Goal: Task Accomplishment & Management: Manage account settings

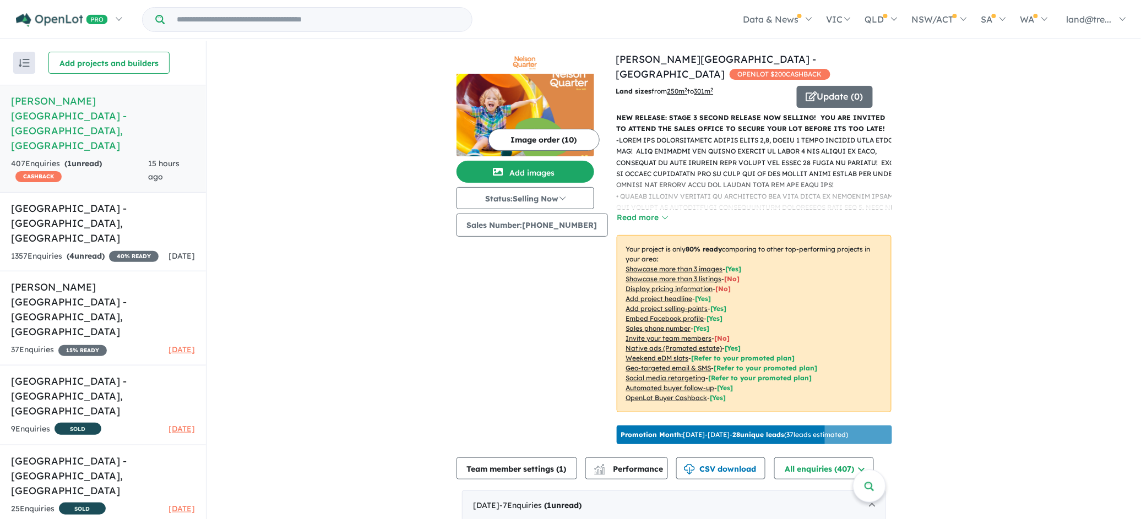
click at [690, 168] on p "-" at bounding box center [759, 241] width 284 height 213
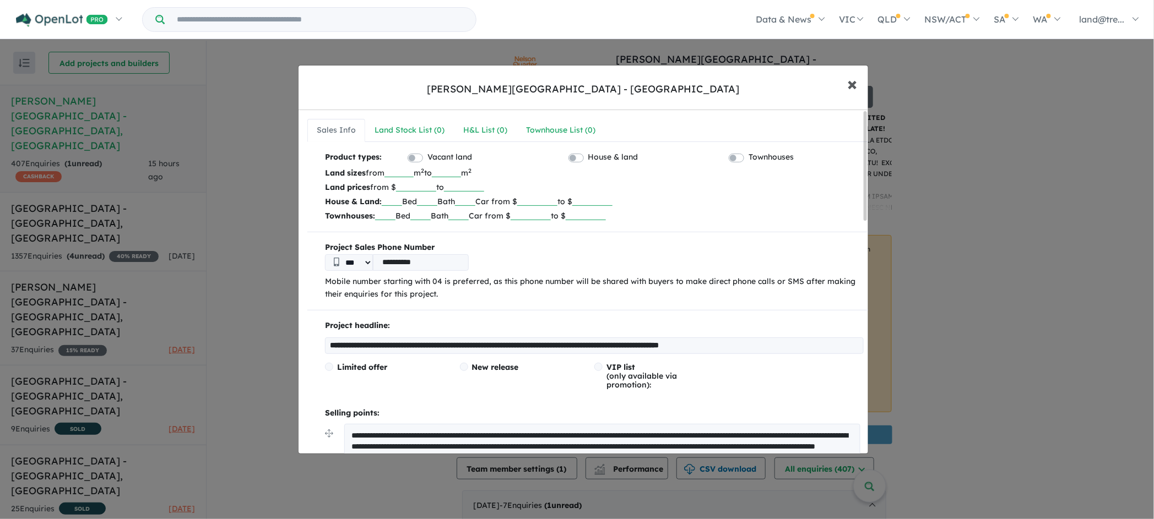
click at [845, 85] on button "× Close" at bounding box center [852, 84] width 32 height 30
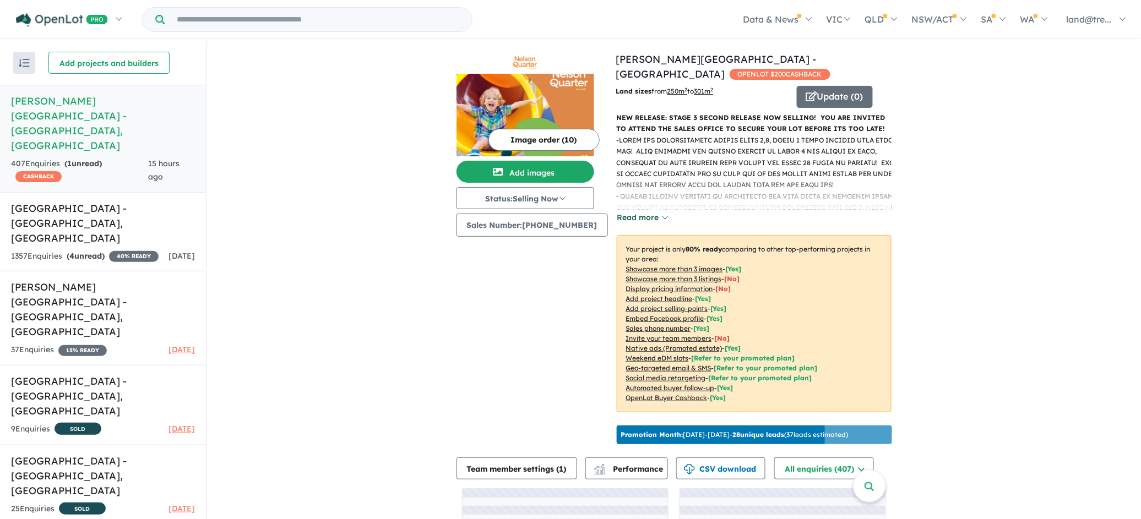
click at [642, 211] on button "Read more" at bounding box center [643, 217] width 52 height 13
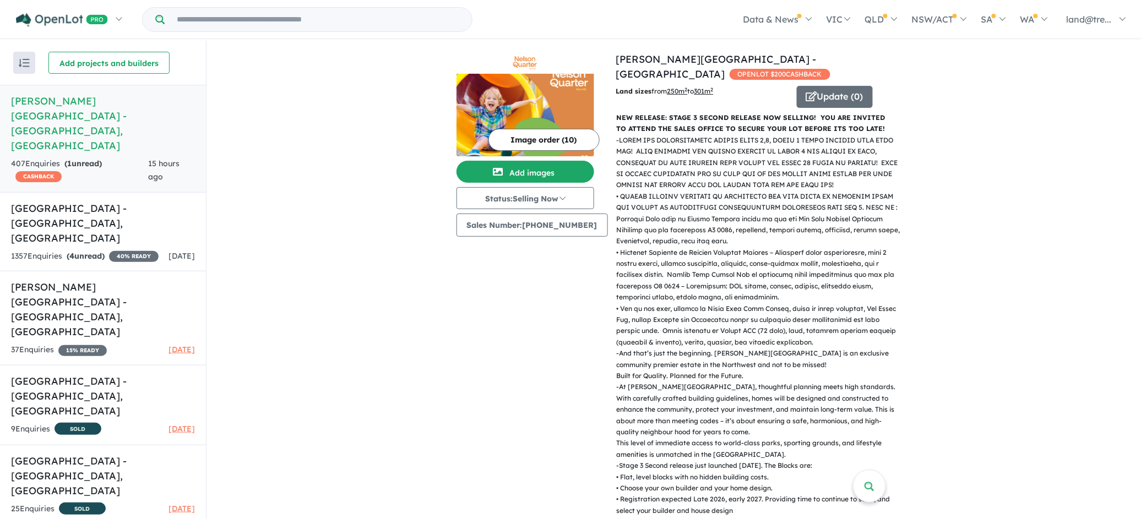
click at [536, 116] on img at bounding box center [526, 115] width 138 height 83
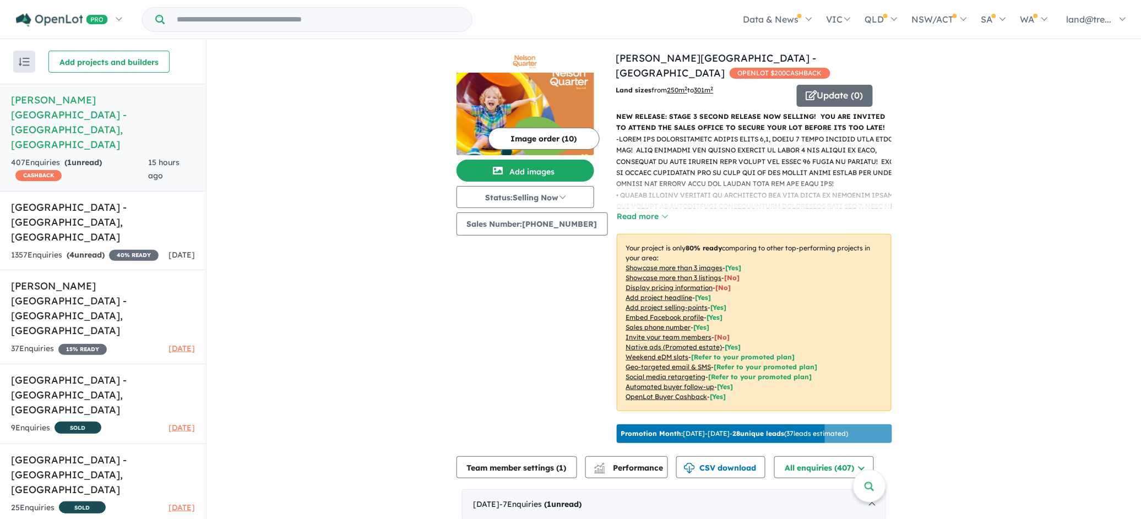
scroll to position [386, 0]
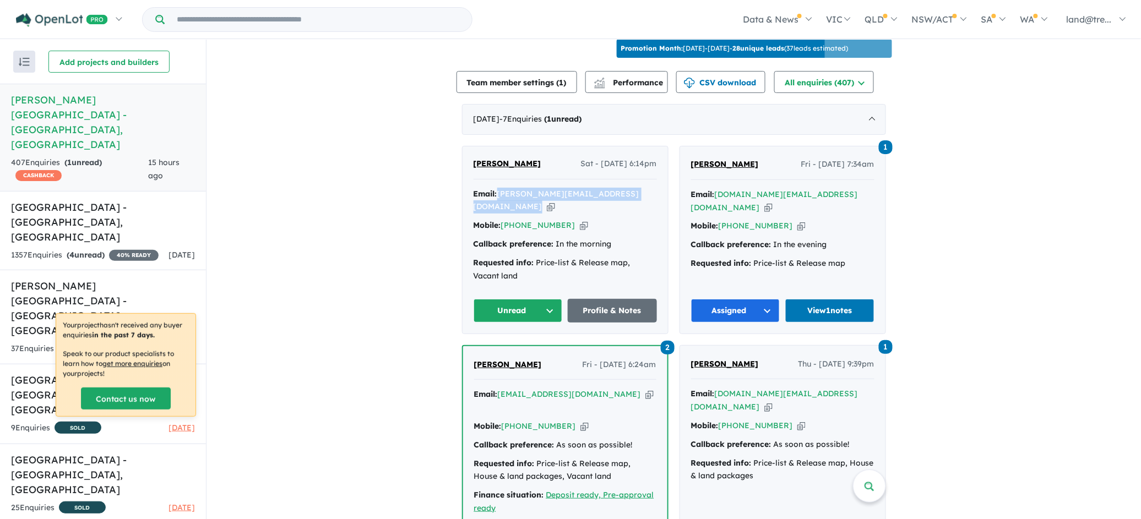
drag, startPoint x: 495, startPoint y: 186, endPoint x: 620, endPoint y: 186, distance: 125.6
click at [620, 188] on div "Email: michael@parkriver.com.au Copied!" at bounding box center [565, 201] width 183 height 26
copy div "michael@parkriver.com.au Copied!"
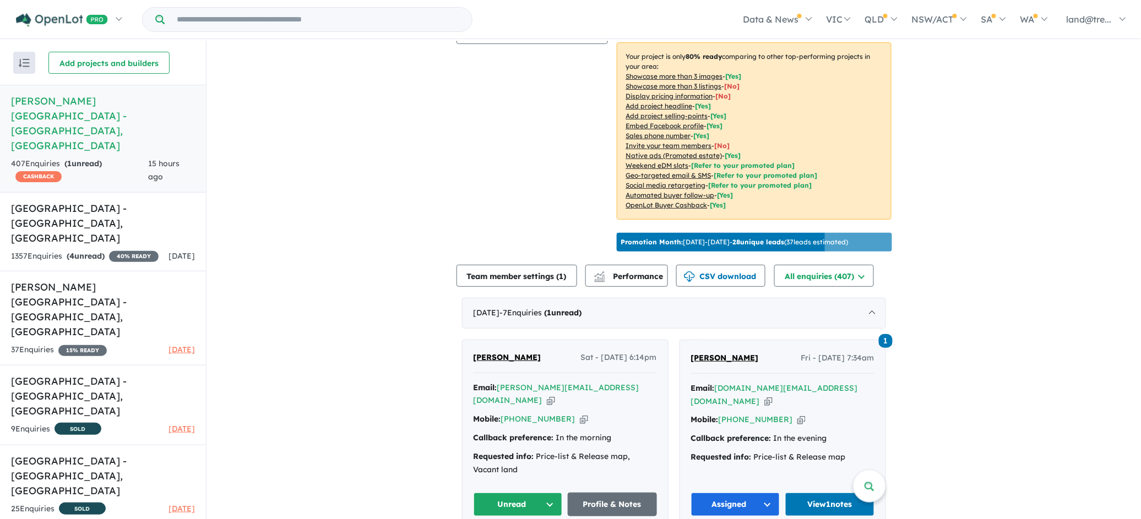
scroll to position [386, 0]
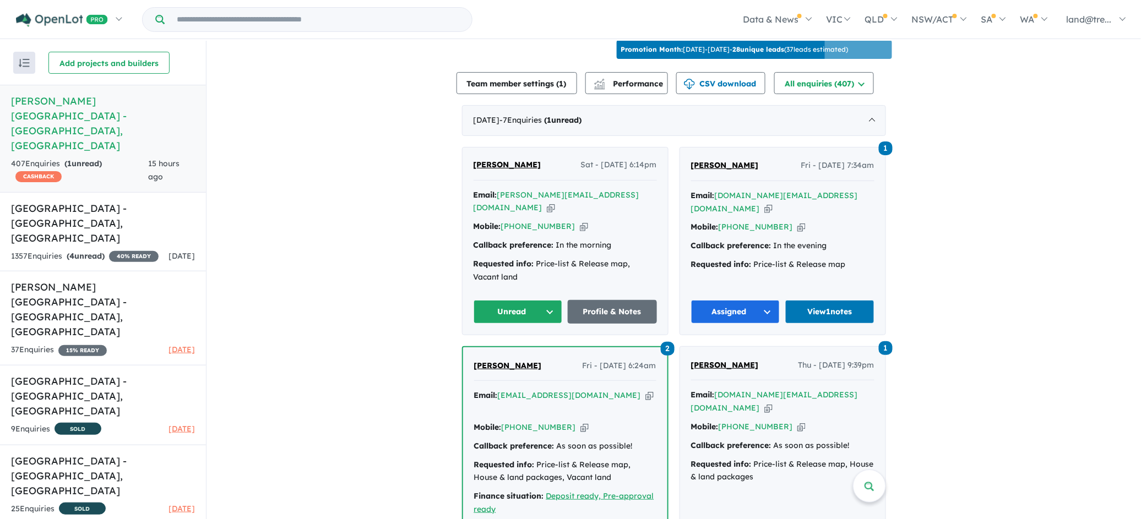
click at [542, 300] on button "Unread" at bounding box center [518, 312] width 89 height 24
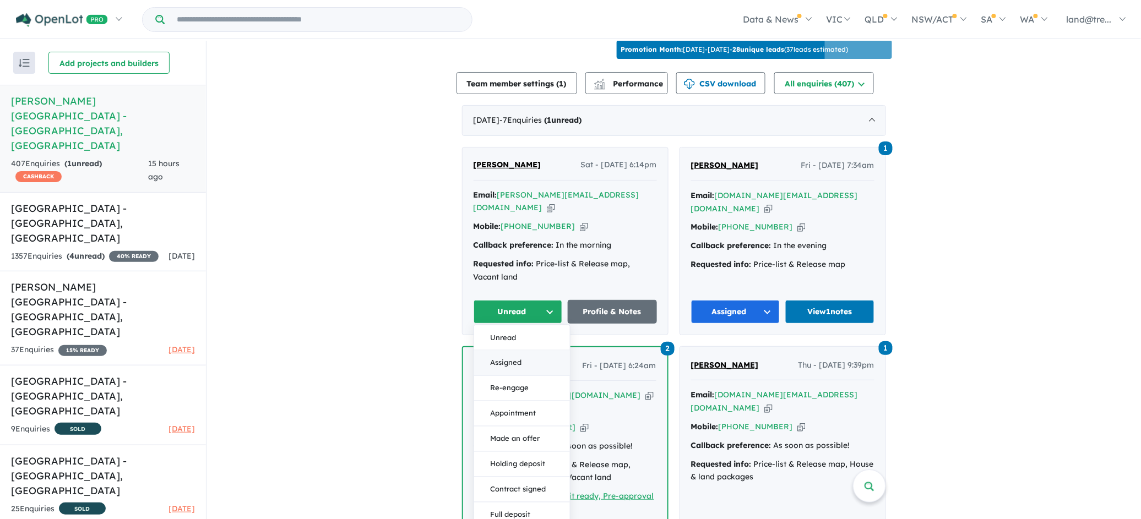
click at [518, 351] on button "Assigned" at bounding box center [522, 363] width 96 height 25
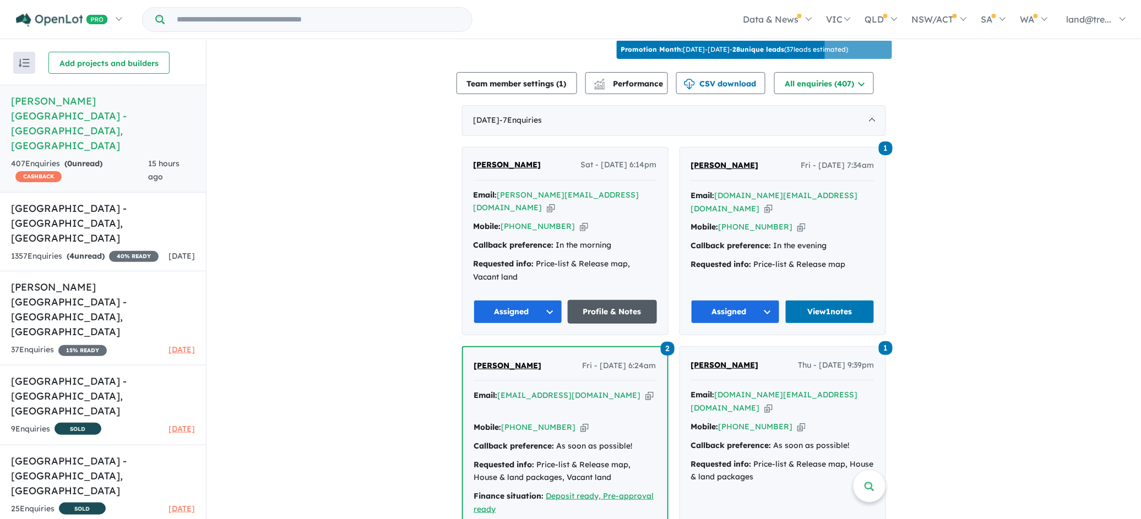
click at [601, 300] on link "Profile & Notes" at bounding box center [612, 312] width 89 height 24
click at [611, 300] on link "Profile & Notes" at bounding box center [612, 312] width 89 height 24
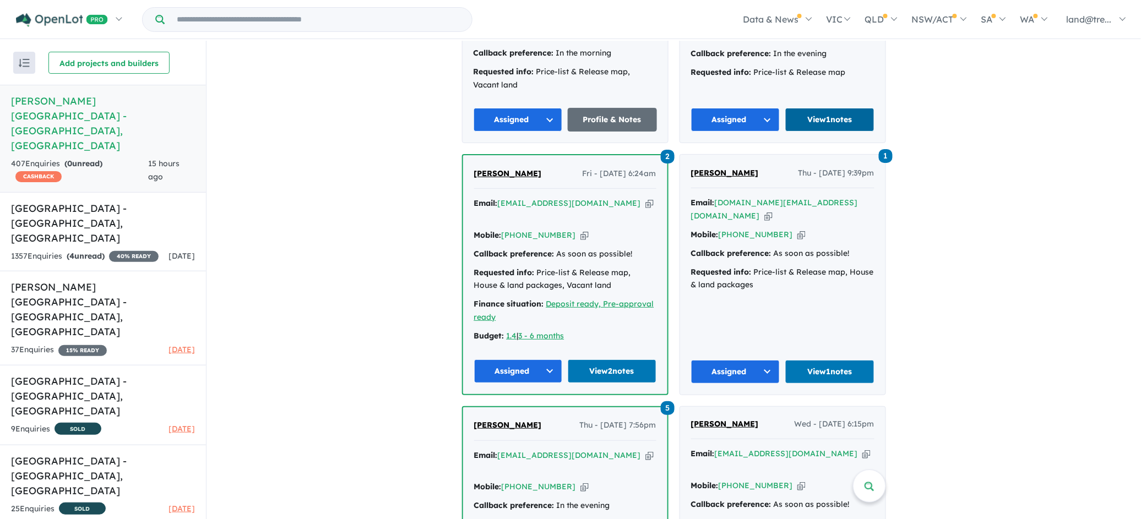
click at [816, 108] on link "View 1 notes" at bounding box center [829, 120] width 89 height 24
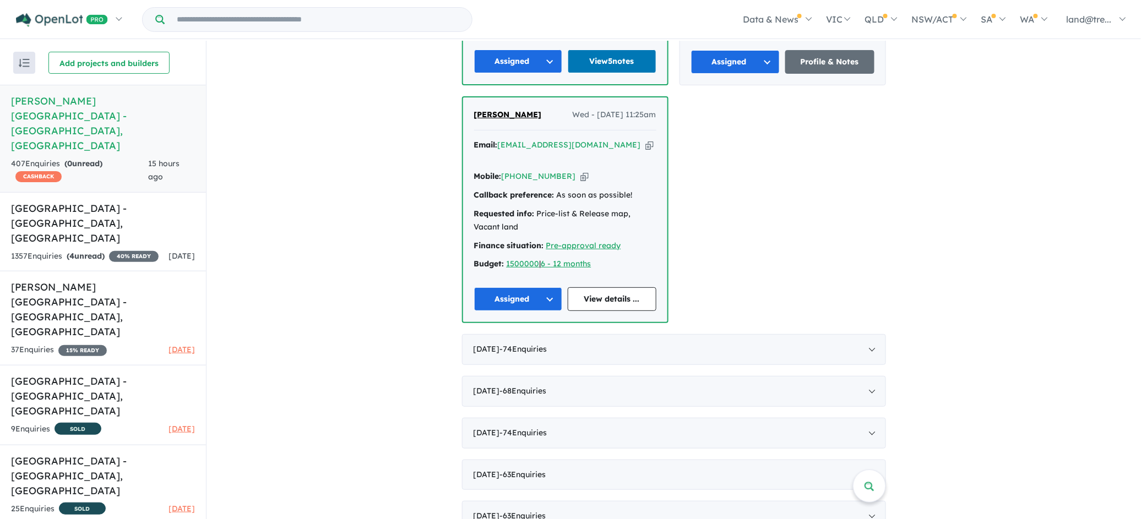
scroll to position [1143, 0]
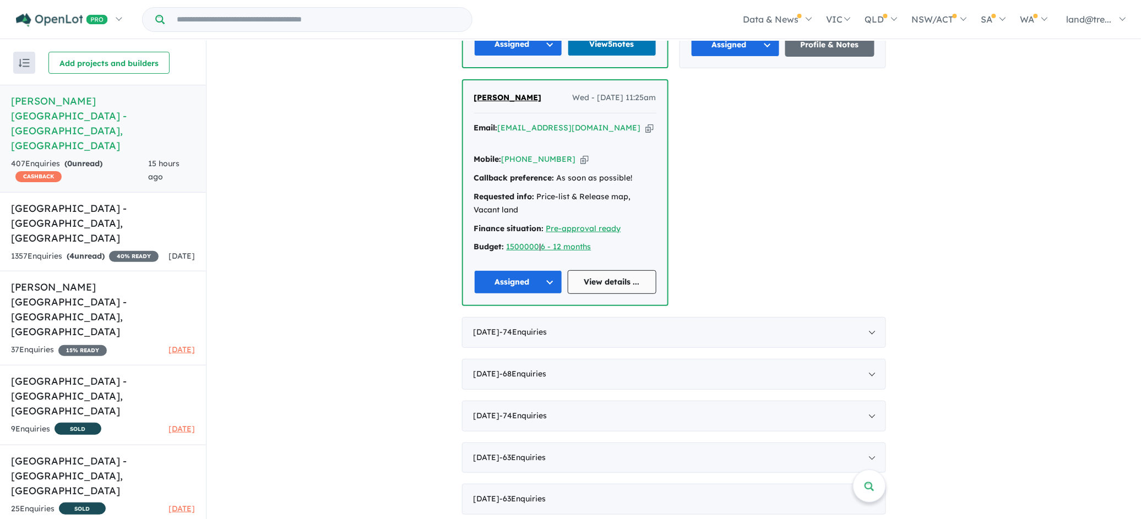
click at [589, 270] on link "View details ..." at bounding box center [612, 282] width 89 height 24
click at [613, 270] on link "View details ..." at bounding box center [612, 282] width 89 height 24
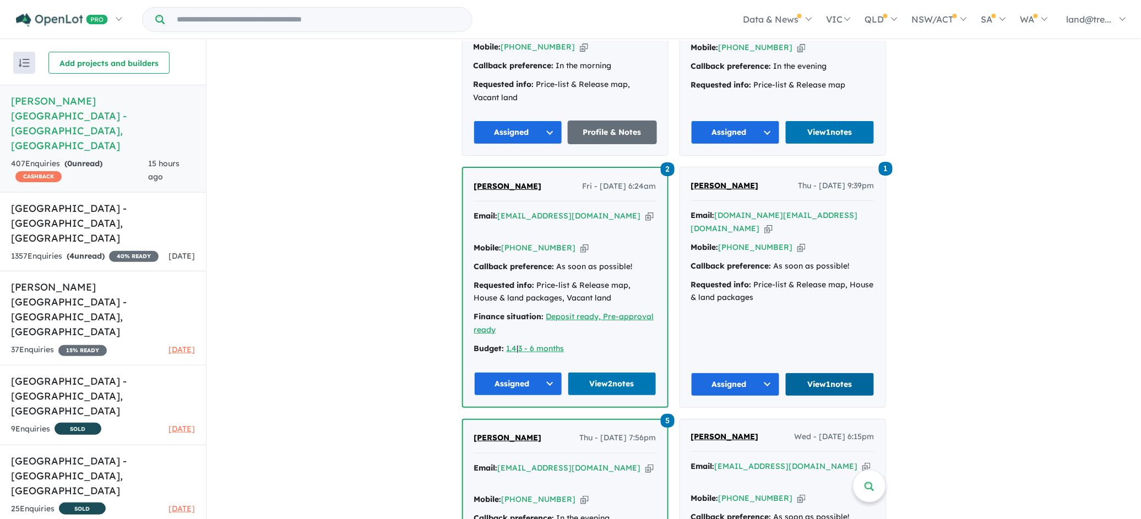
click at [831, 373] on link "View 1 notes" at bounding box center [829, 385] width 89 height 24
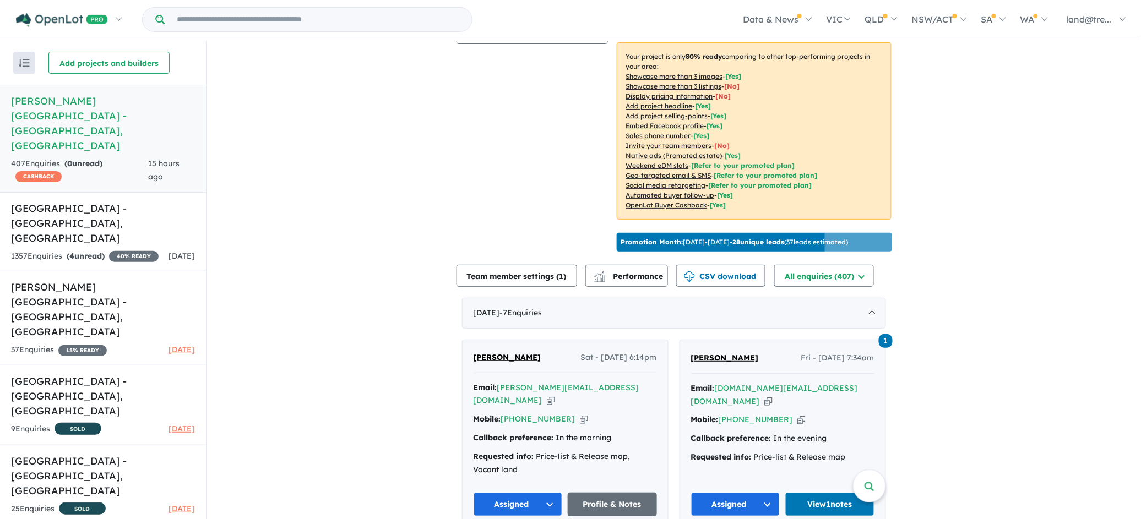
scroll to position [386, 0]
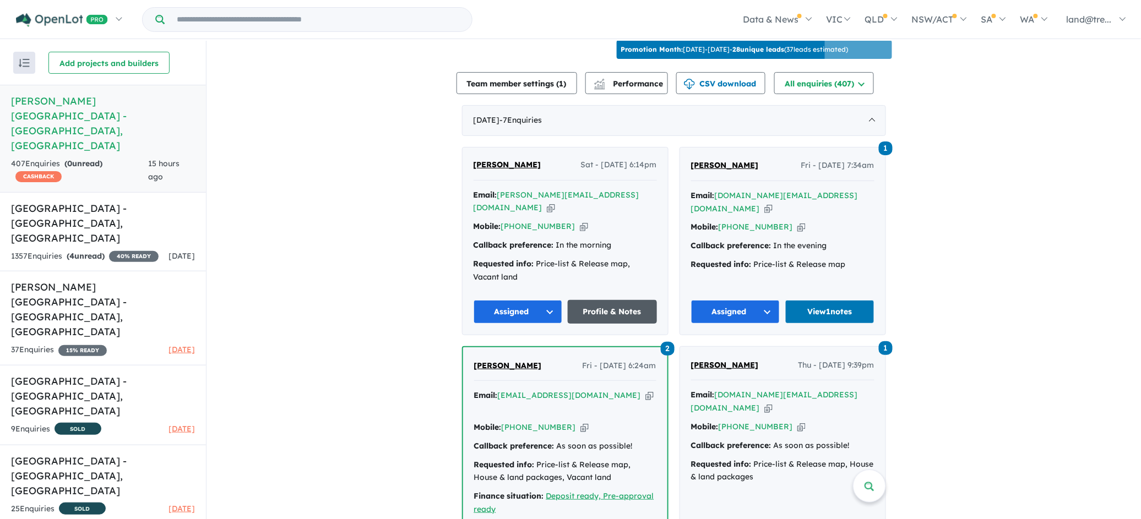
click at [608, 300] on link "Profile & Notes" at bounding box center [612, 312] width 89 height 24
click at [585, 300] on link "Profile & Notes" at bounding box center [612, 312] width 89 height 24
click at [519, 300] on button "Assigned" at bounding box center [518, 312] width 89 height 24
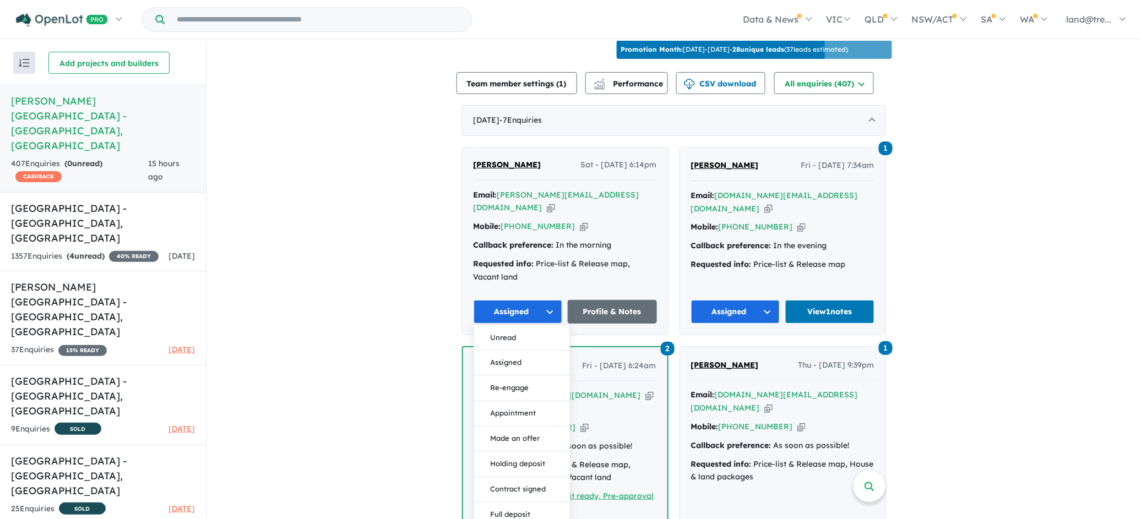
click at [518, 300] on button "Assigned" at bounding box center [518, 312] width 89 height 24
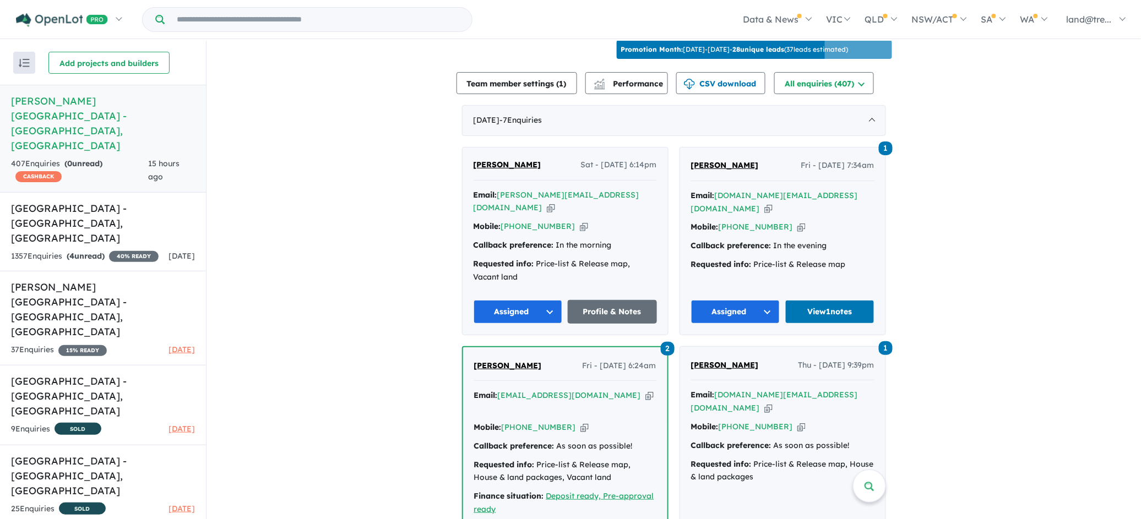
click at [638, 239] on div "Callback preference: In the morning" at bounding box center [565, 245] width 183 height 13
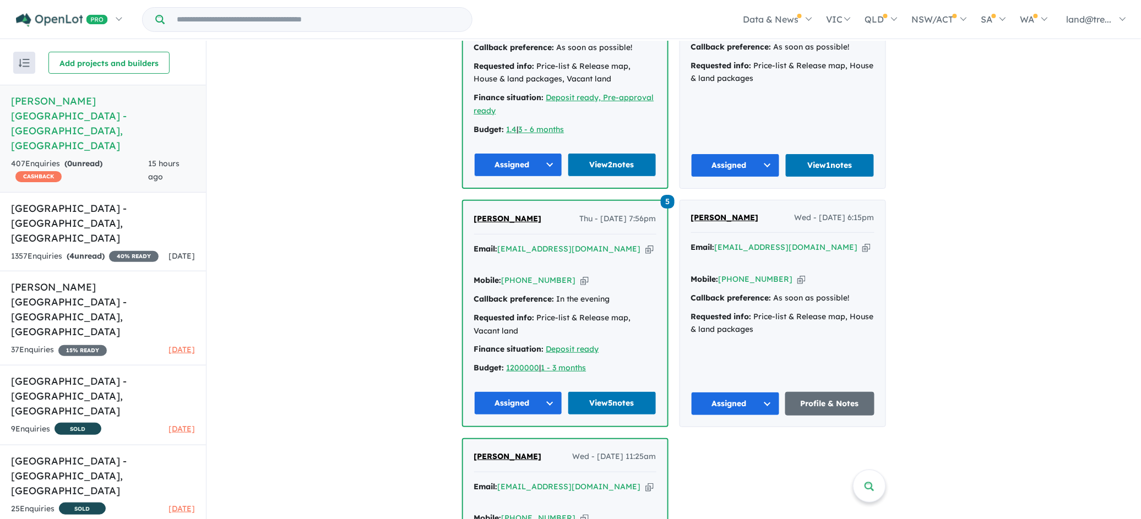
scroll to position [770, 0]
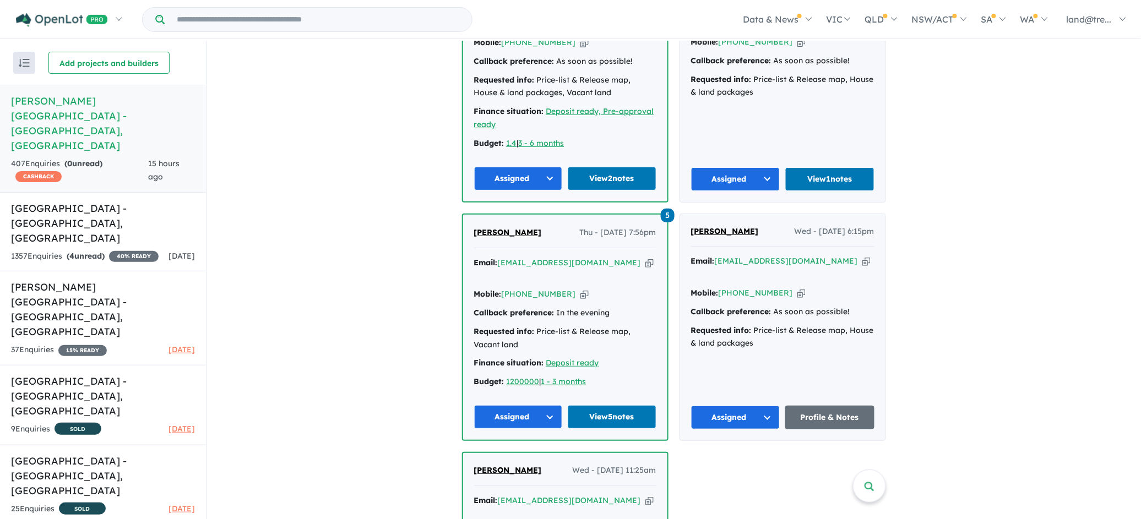
click at [740, 406] on button "Assigned" at bounding box center [735, 418] width 89 height 24
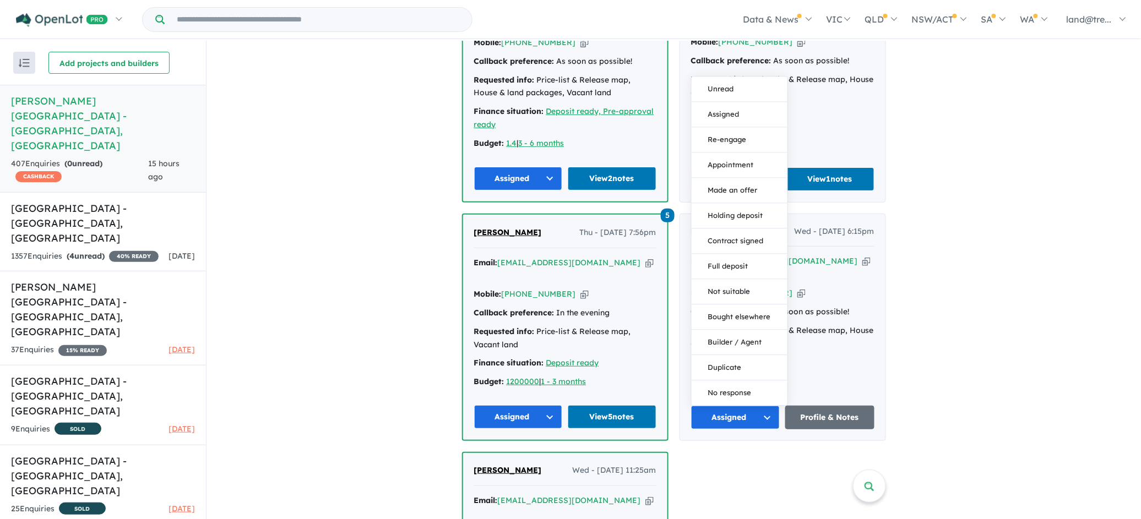
click at [931, 336] on div "View 6 projects in your account Nelson Quarter Estate - Box Hill OPENLOT $ 200 …" at bounding box center [674, 105] width 935 height 1670
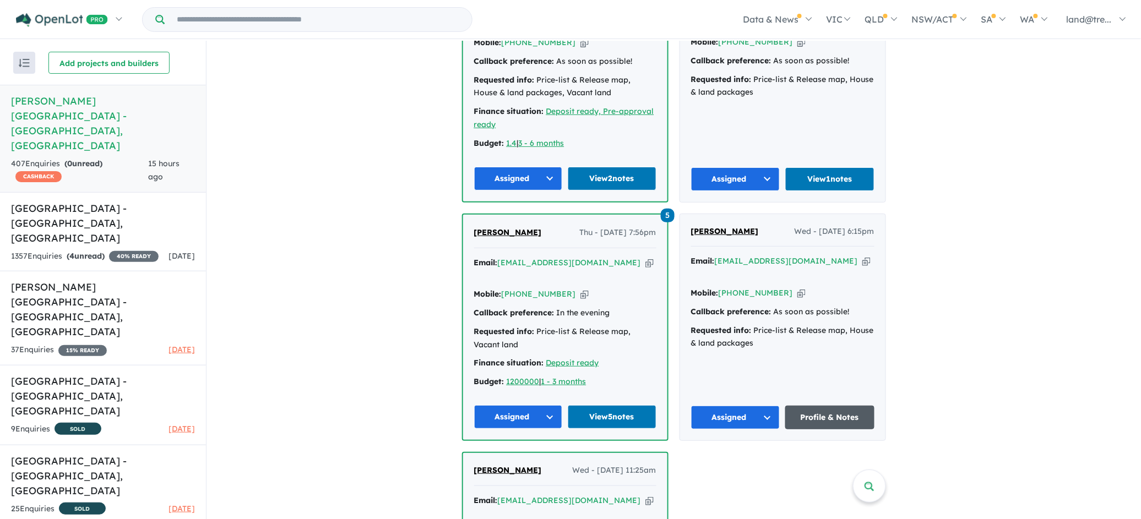
click at [824, 406] on link "Profile & Notes" at bounding box center [829, 418] width 89 height 24
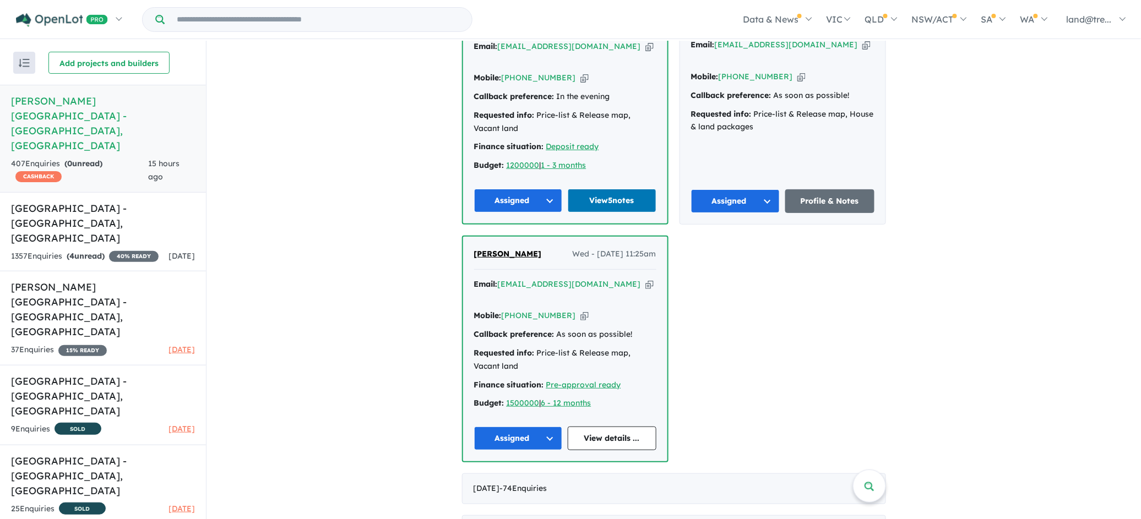
scroll to position [1143, 0]
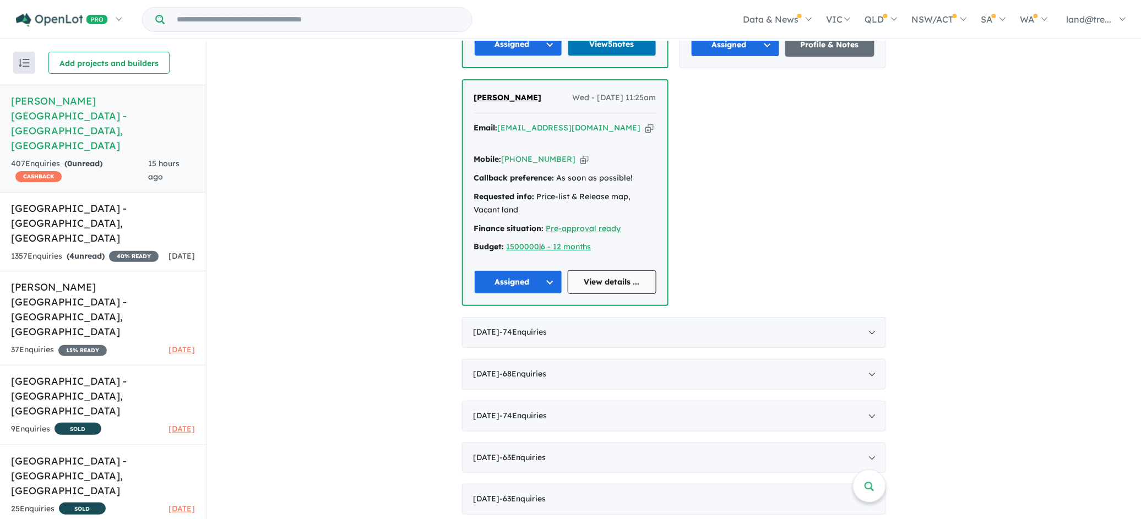
click at [603, 270] on link "View details ..." at bounding box center [612, 282] width 89 height 24
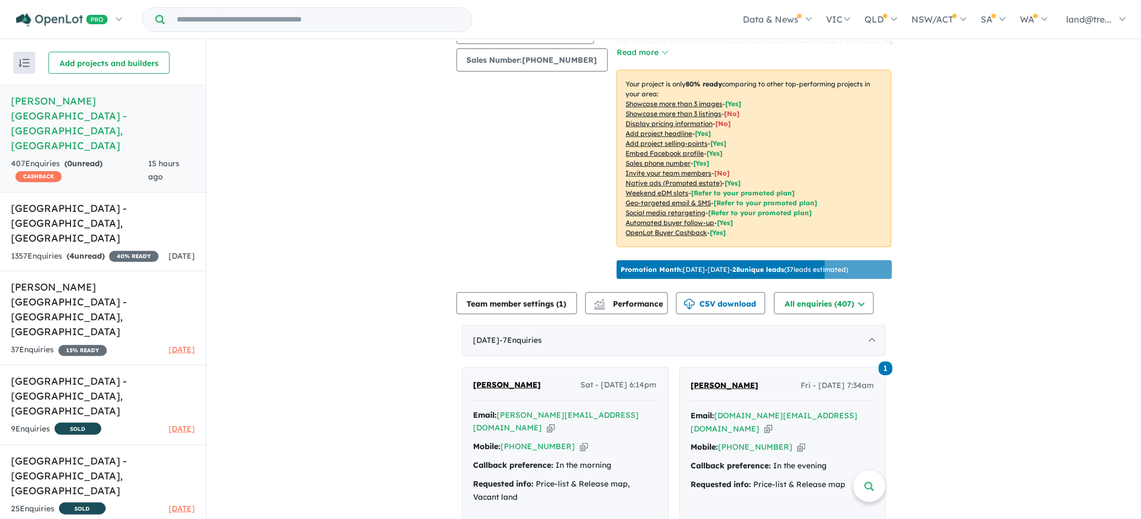
scroll to position [193, 0]
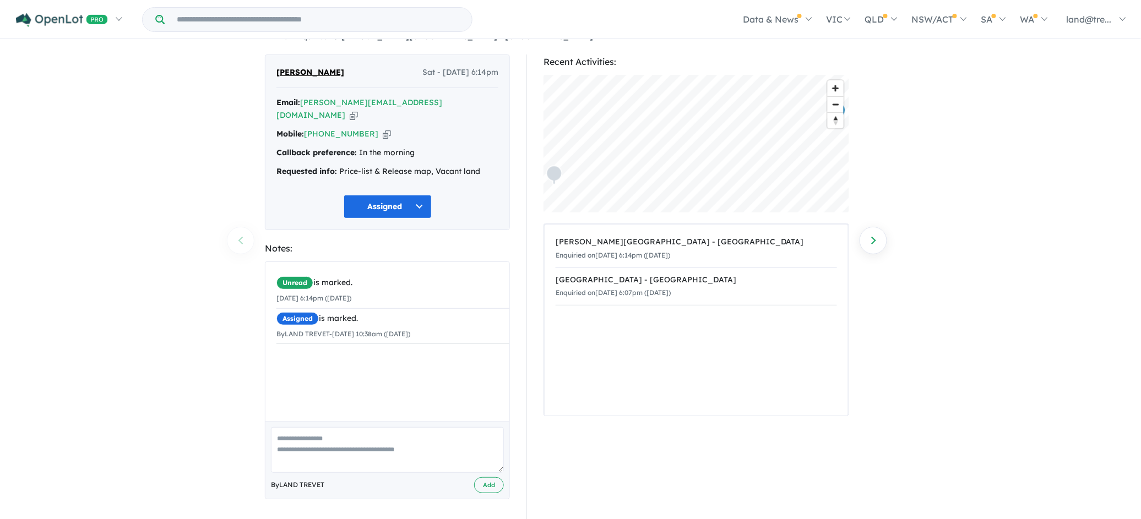
scroll to position [10, 0]
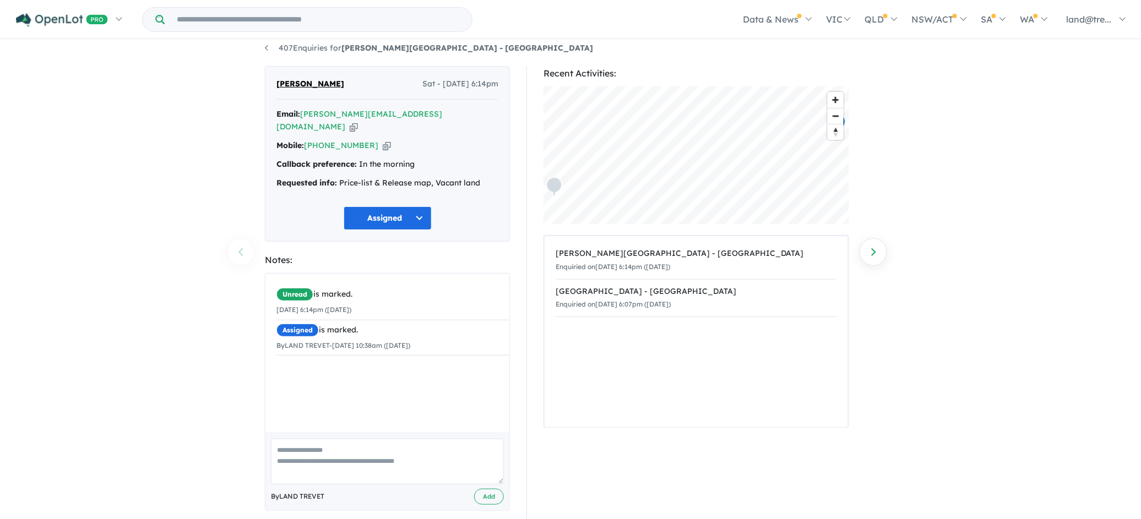
click at [281, 359] on div "Unread is marked. 04/10/2025 6:14pm (Saturday) Assigned is marked. By LAND TREV…" at bounding box center [393, 360] width 257 height 172
click at [285, 354] on div "Unread is marked. 04/10/2025 6:14pm (Saturday) Assigned is marked. By LAND TREV…" at bounding box center [393, 321] width 257 height 94
click at [285, 357] on div "Unread is marked. 04/10/2025 6:14pm (Saturday) Assigned is marked. By LAND TREV…" at bounding box center [393, 360] width 257 height 172
click at [286, 367] on div "Unread is marked. 04/10/2025 6:14pm (Saturday) Assigned is marked. By LAND TREV…" at bounding box center [393, 360] width 257 height 172
click at [485, 489] on button "Add" at bounding box center [489, 497] width 30 height 16
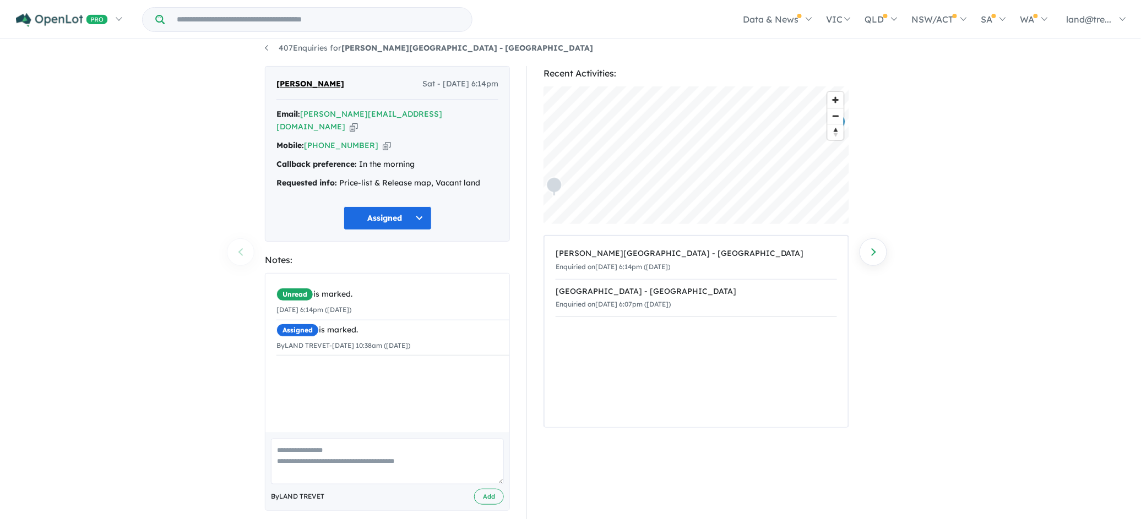
click at [289, 364] on div "Unread is marked. 04/10/2025 6:14pm (Saturday) Assigned is marked. By LAND TREV…" at bounding box center [393, 360] width 257 height 172
click at [309, 235] on div "Michael Gens Sat - 04/10/2025, 6:14pm Email: michael@parkriver.com.au Copied! M…" at bounding box center [387, 288] width 245 height 445
click at [283, 359] on div "Unread is marked. 04/10/2025 6:14pm (Saturday) Assigned is marked. By LAND TREV…" at bounding box center [393, 360] width 257 height 172
click at [289, 444] on textarea at bounding box center [387, 462] width 233 height 46
type textarea "**********"
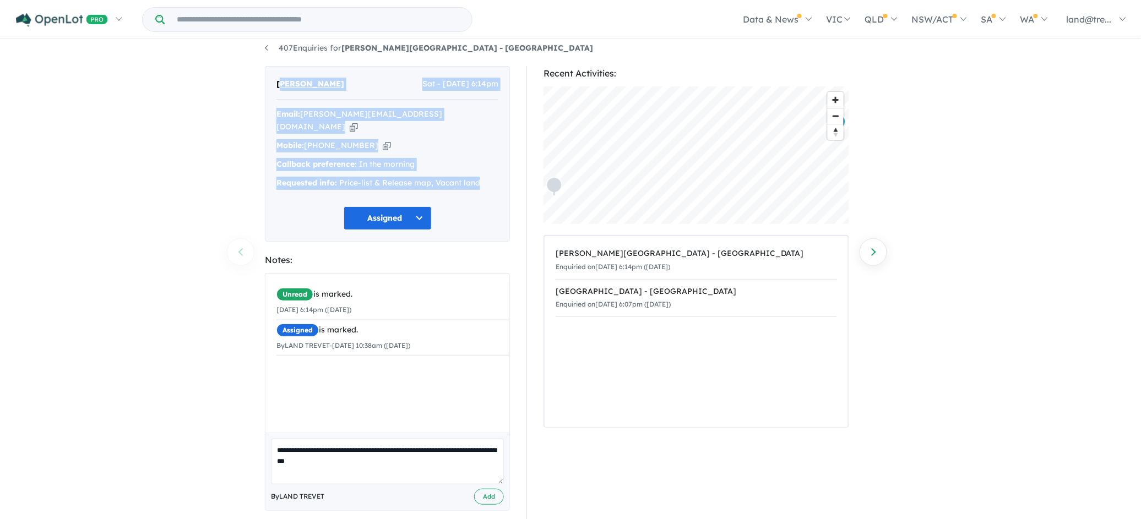
drag, startPoint x: 280, startPoint y: 94, endPoint x: 482, endPoint y: 171, distance: 216.8
click at [480, 171] on div "Michael Gens Sat - 04/10/2025, 6:14pm Email: michael@parkriver.com.au Copied! M…" at bounding box center [387, 154] width 245 height 176
click at [496, 185] on div "Michael Gens Sat - 04/10/2025, 6:14pm Email: michael@parkriver.com.au Copied! M…" at bounding box center [387, 154] width 245 height 176
click at [485, 489] on button "Add" at bounding box center [489, 497] width 30 height 16
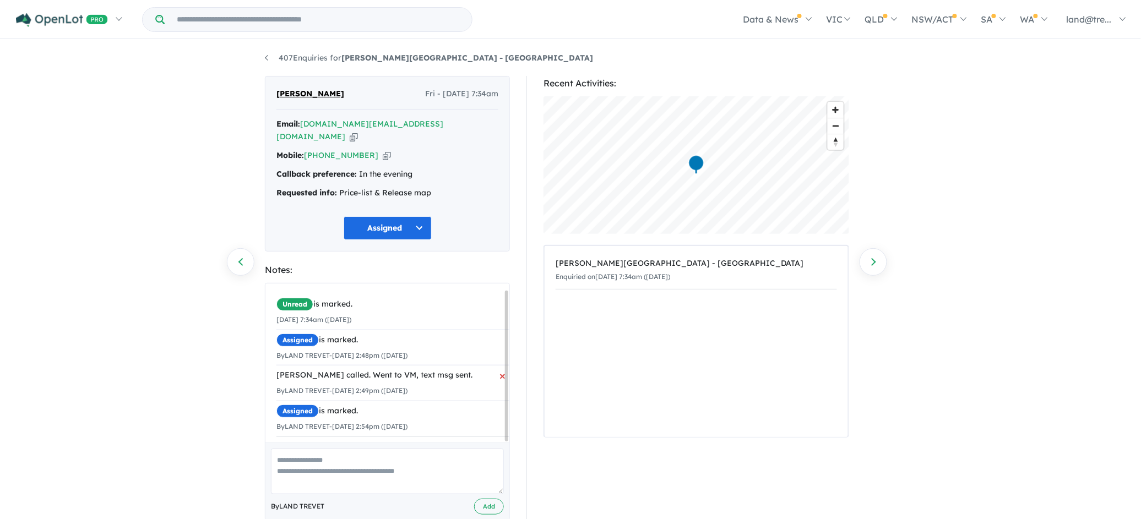
scroll to position [7, 0]
click at [292, 451] on textarea at bounding box center [387, 472] width 233 height 46
type textarea "**********"
click at [484, 499] on button "Add" at bounding box center [489, 507] width 30 height 16
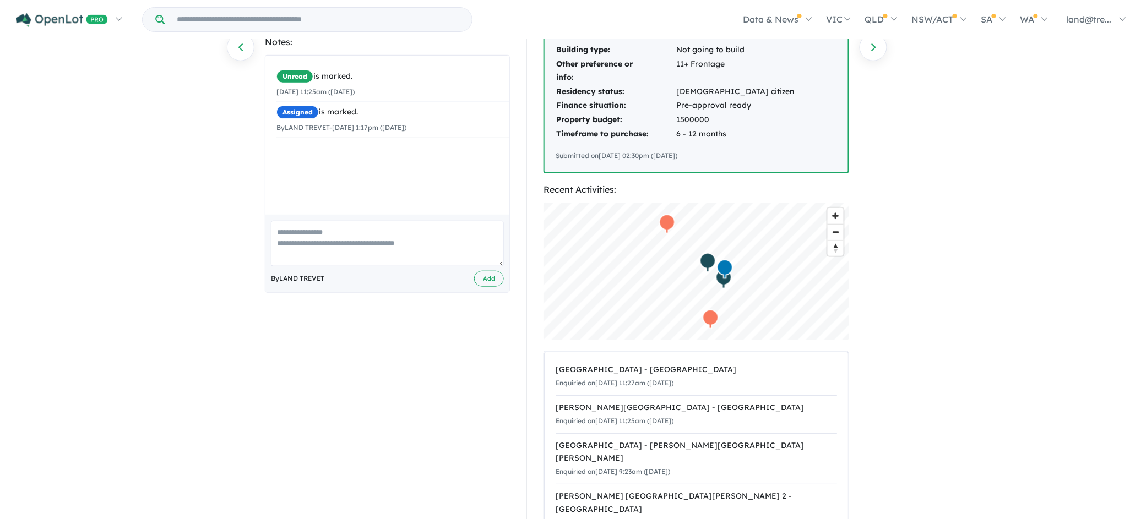
scroll to position [243, 0]
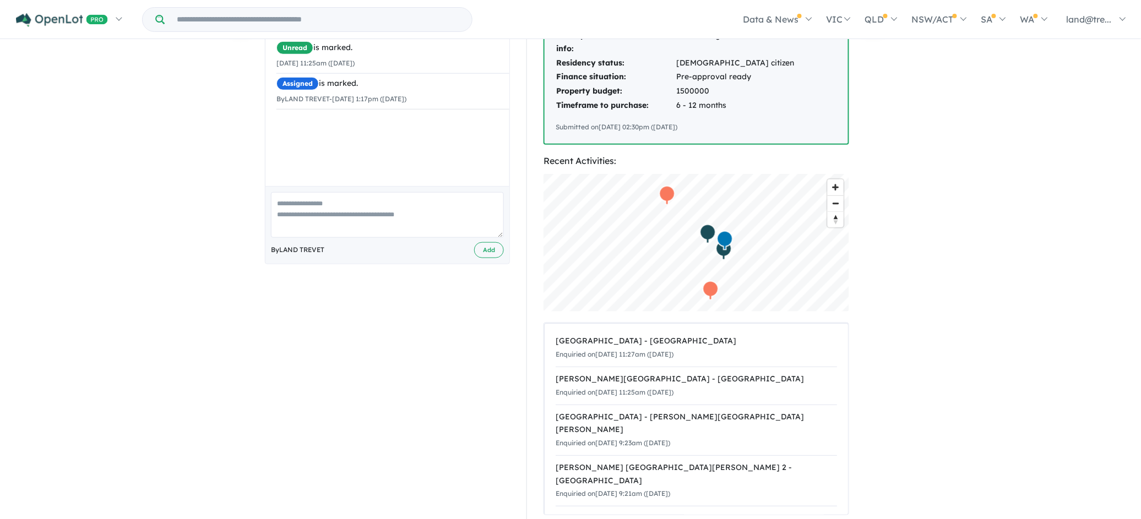
click at [304, 203] on textarea at bounding box center [387, 215] width 233 height 46
type textarea "**********"
click at [488, 248] on button "Add" at bounding box center [489, 250] width 30 height 16
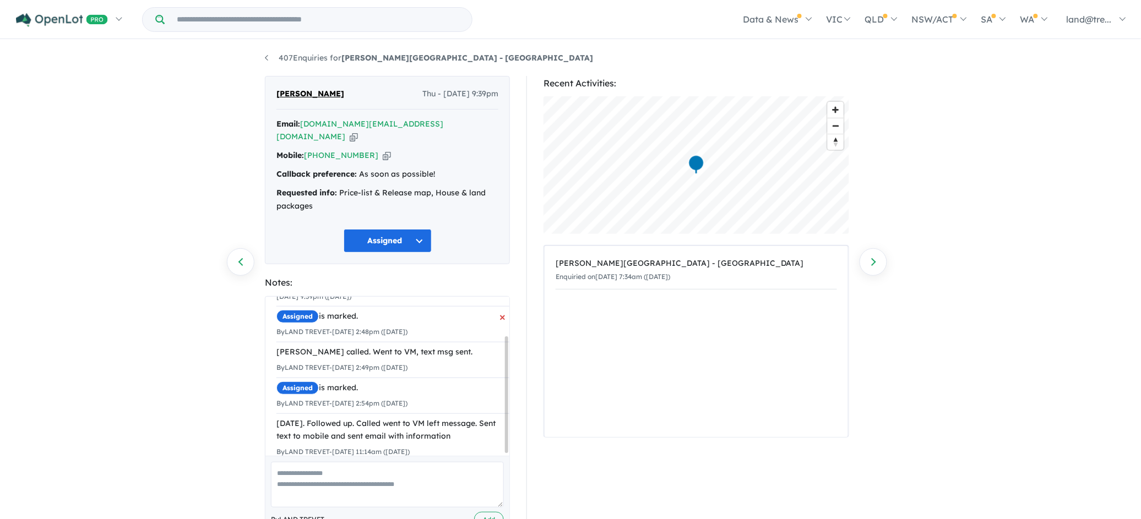
scroll to position [55, 0]
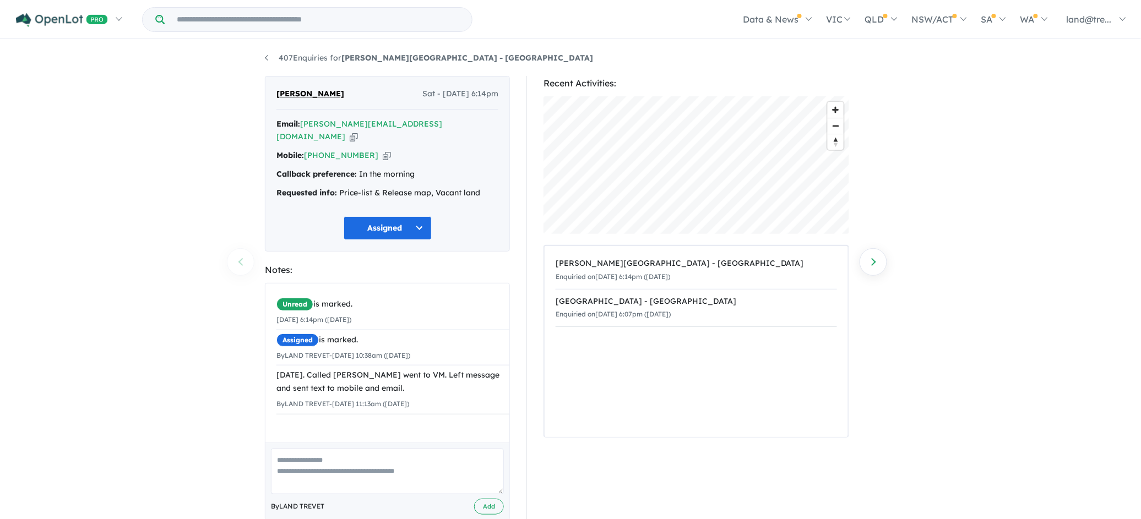
scroll to position [10, 0]
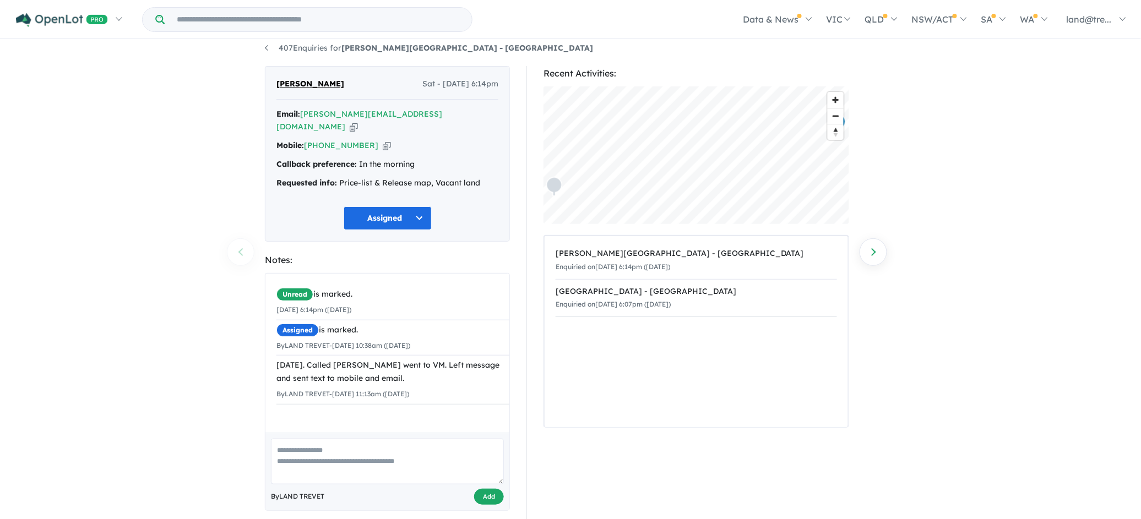
click at [484, 489] on button "Add" at bounding box center [489, 497] width 30 height 16
click at [487, 489] on button "Add" at bounding box center [489, 497] width 30 height 16
click at [292, 441] on textarea at bounding box center [387, 462] width 233 height 46
drag, startPoint x: 280, startPoint y: 352, endPoint x: 393, endPoint y: 367, distance: 114.4
click at [393, 367] on div "5/10/25. Called Michael went to VM. Left message and sent text to mobile and em…" at bounding box center [393, 372] width 235 height 26
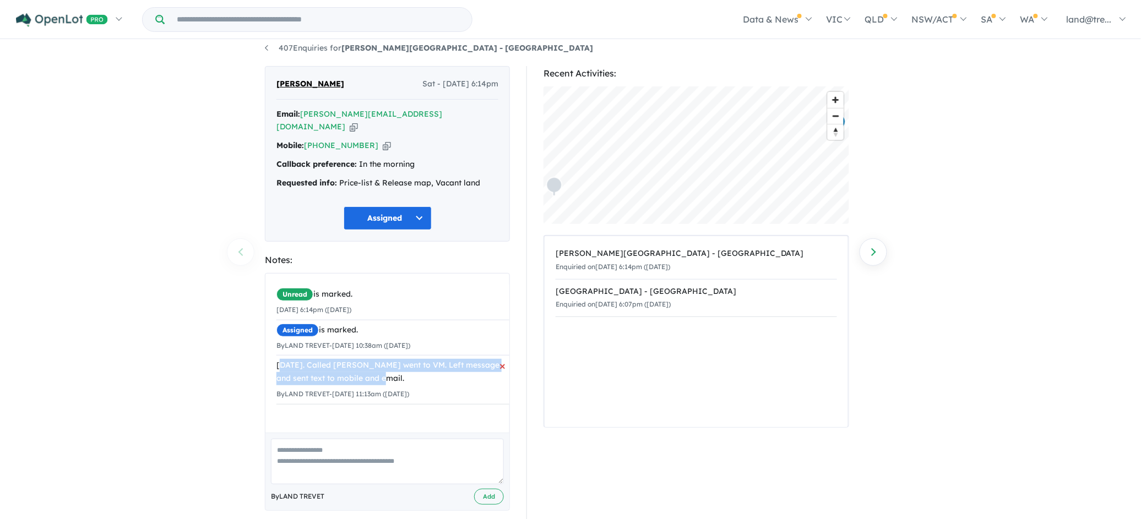
copy div "/10/25. Called Michael went to VM. Left message and sent text to mobile and ema…"
paste textarea "**********"
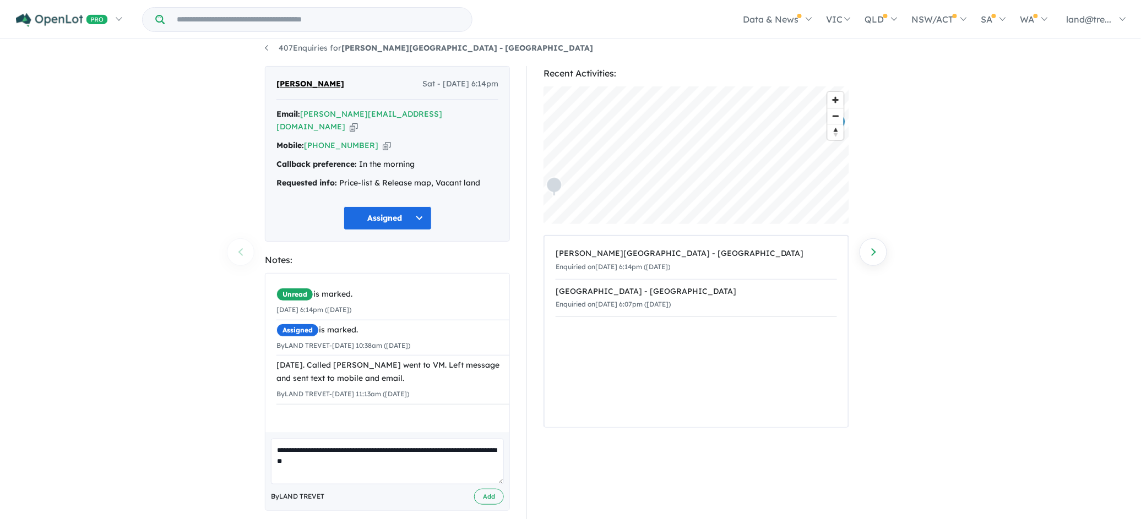
click at [274, 439] on textarea "**********" at bounding box center [387, 462] width 233 height 46
type textarea "**********"
click at [486, 489] on button "Add" at bounding box center [489, 497] width 30 height 16
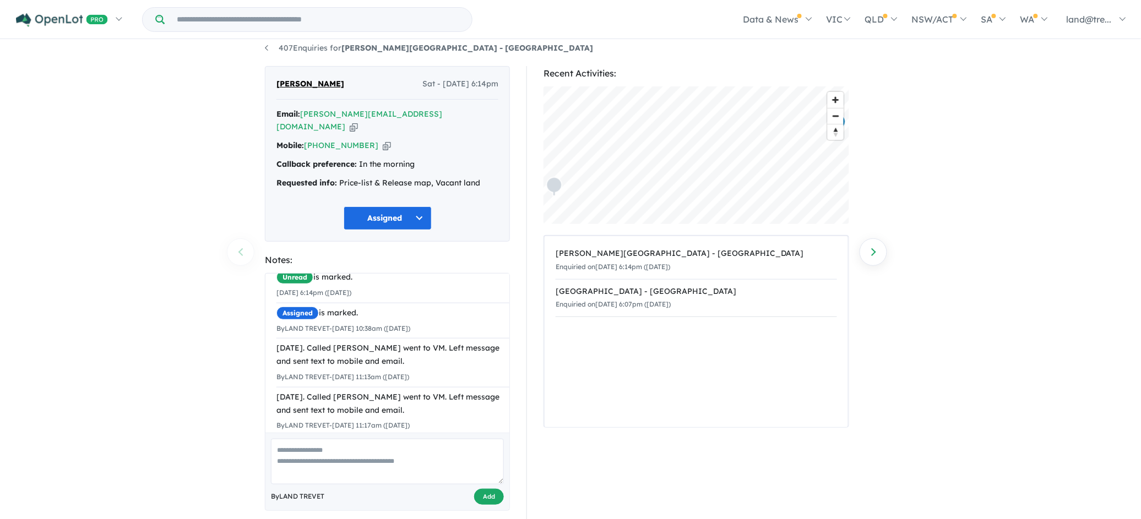
scroll to position [0, 0]
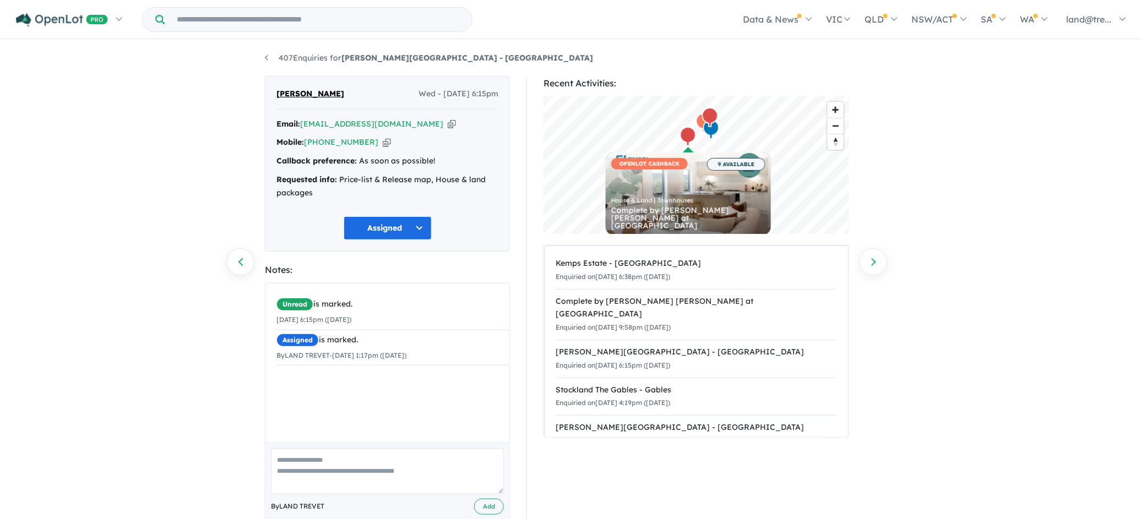
scroll to position [23, 0]
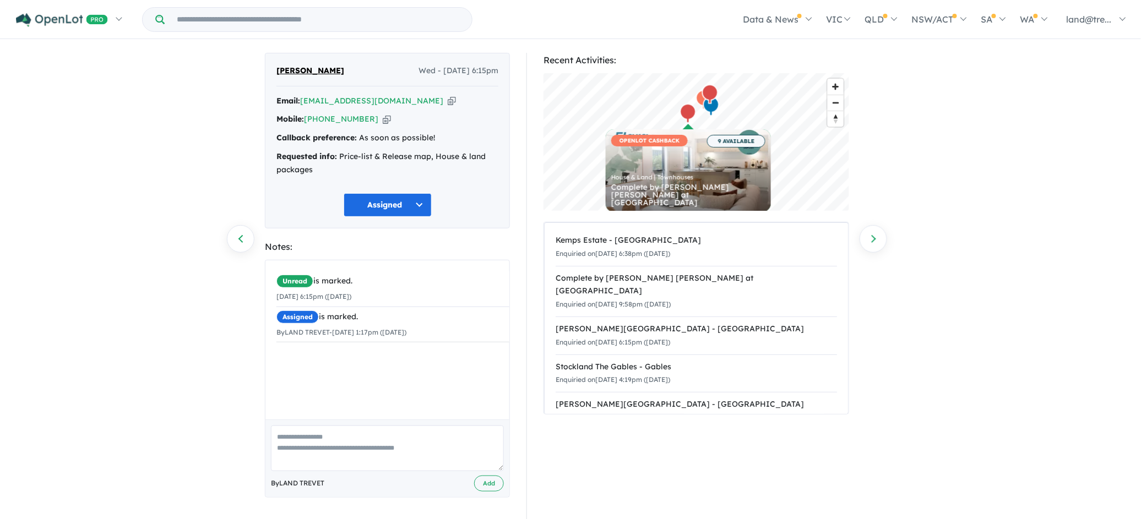
click at [288, 439] on textarea at bounding box center [387, 449] width 233 height 46
type textarea "**********"
click at [481, 480] on button "Add" at bounding box center [489, 484] width 30 height 16
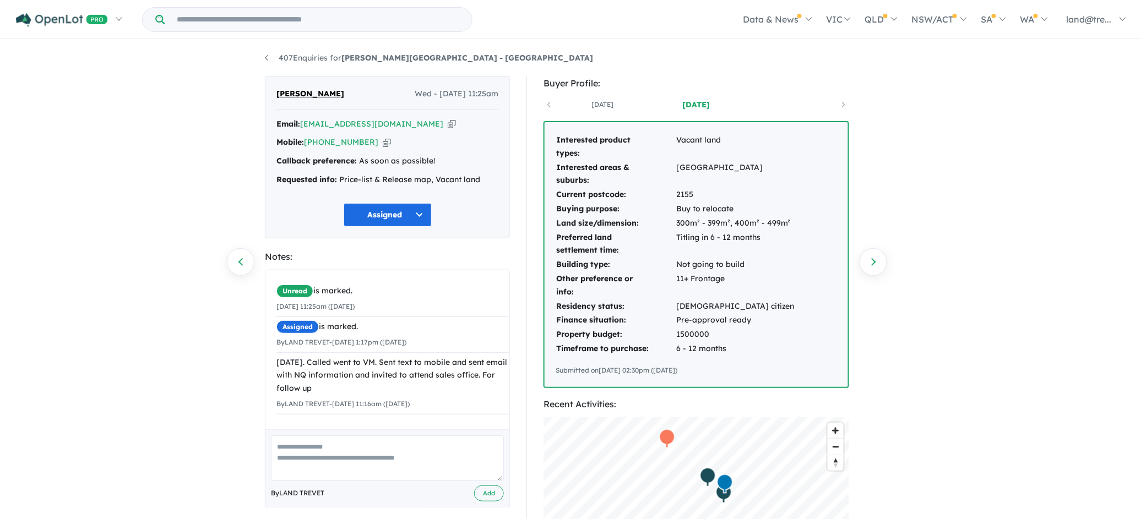
click at [600, 224] on td "Land size/dimension:" at bounding box center [616, 223] width 120 height 14
click at [633, 229] on td "Land size/dimension:" at bounding box center [616, 223] width 120 height 14
click at [642, 206] on td "Buying purpose:" at bounding box center [616, 209] width 120 height 14
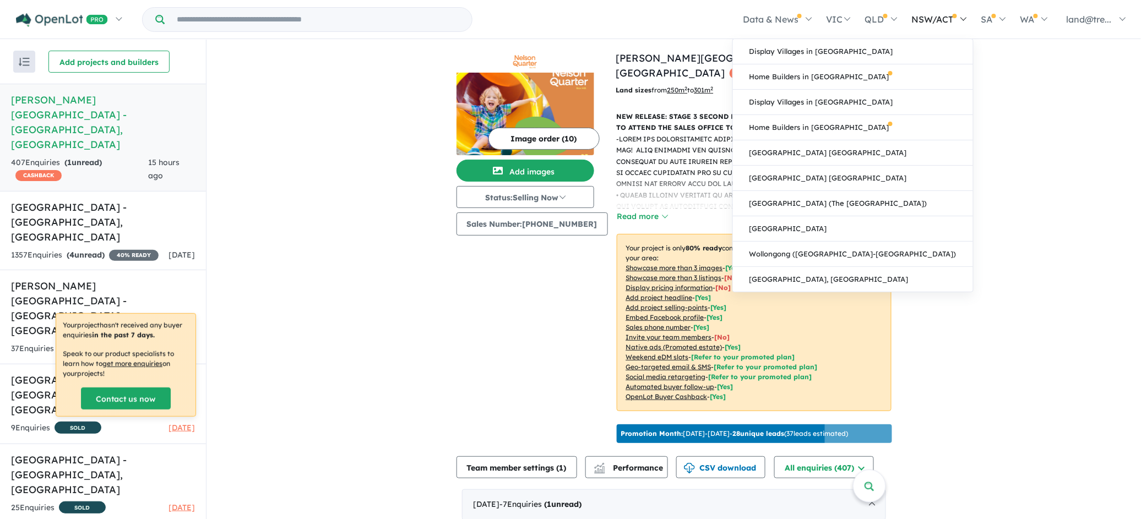
scroll to position [386, 0]
